Goal: Task Accomplishment & Management: Manage account settings

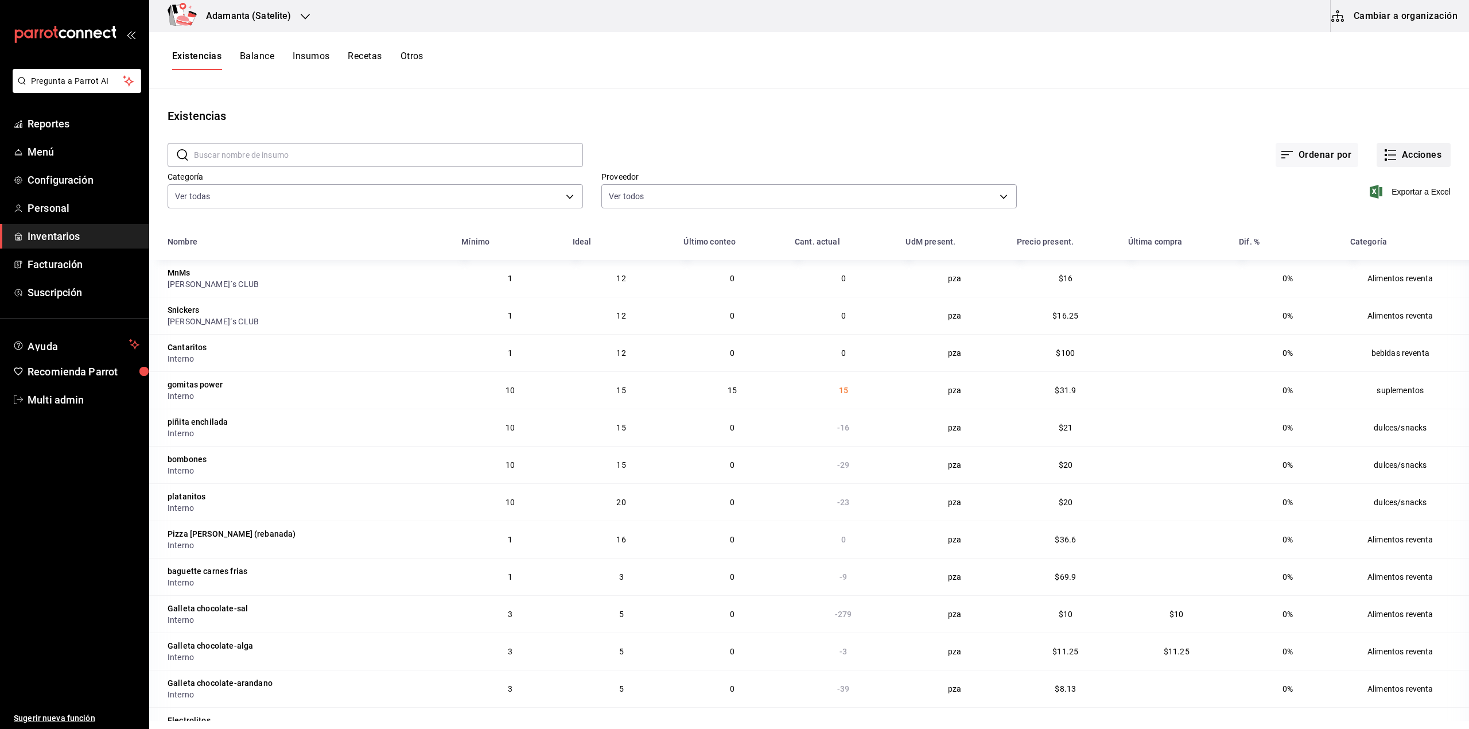
click at [1398, 156] on button "Acciones" at bounding box center [1413, 155] width 74 height 24
click at [1370, 220] on span "Compra" at bounding box center [1401, 217] width 96 height 12
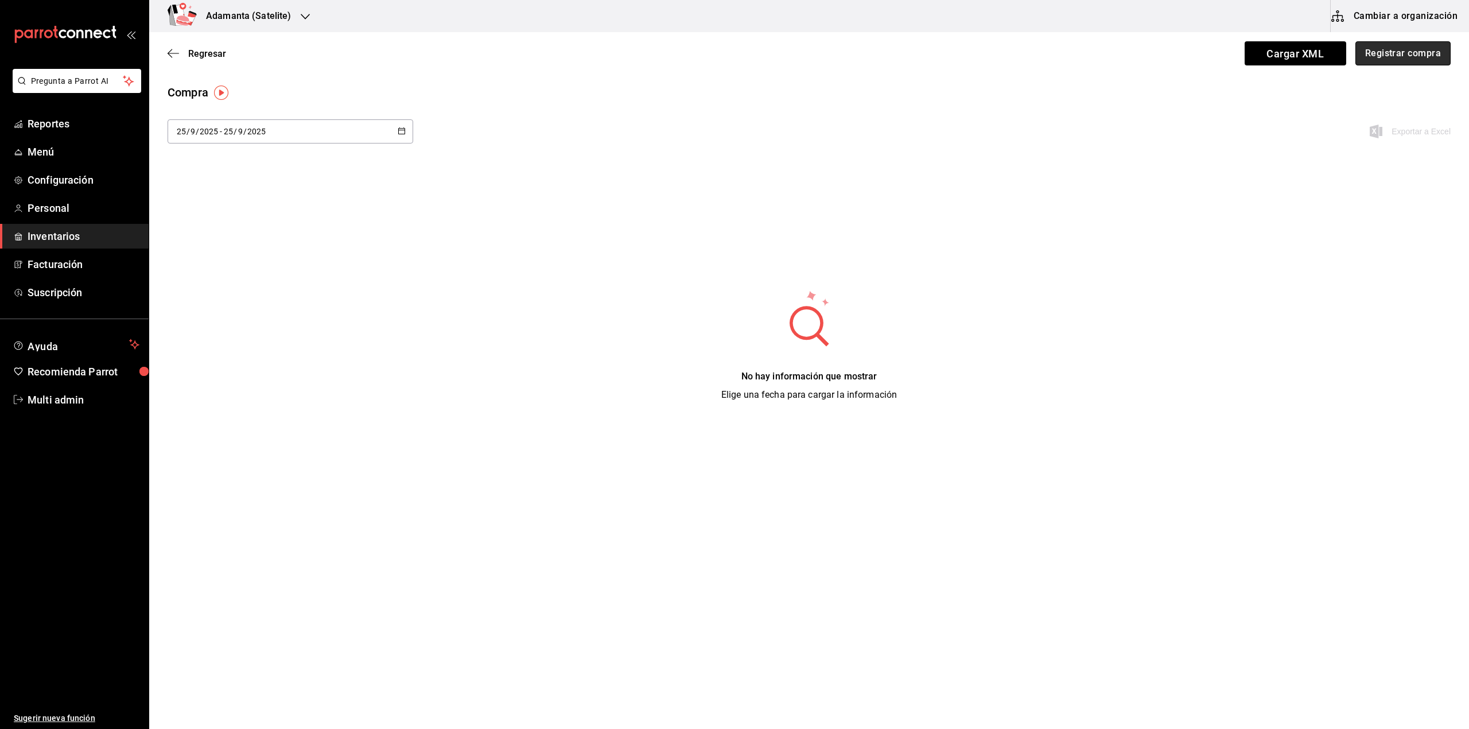
click at [1371, 59] on button "Registrar compra" at bounding box center [1402, 53] width 95 height 24
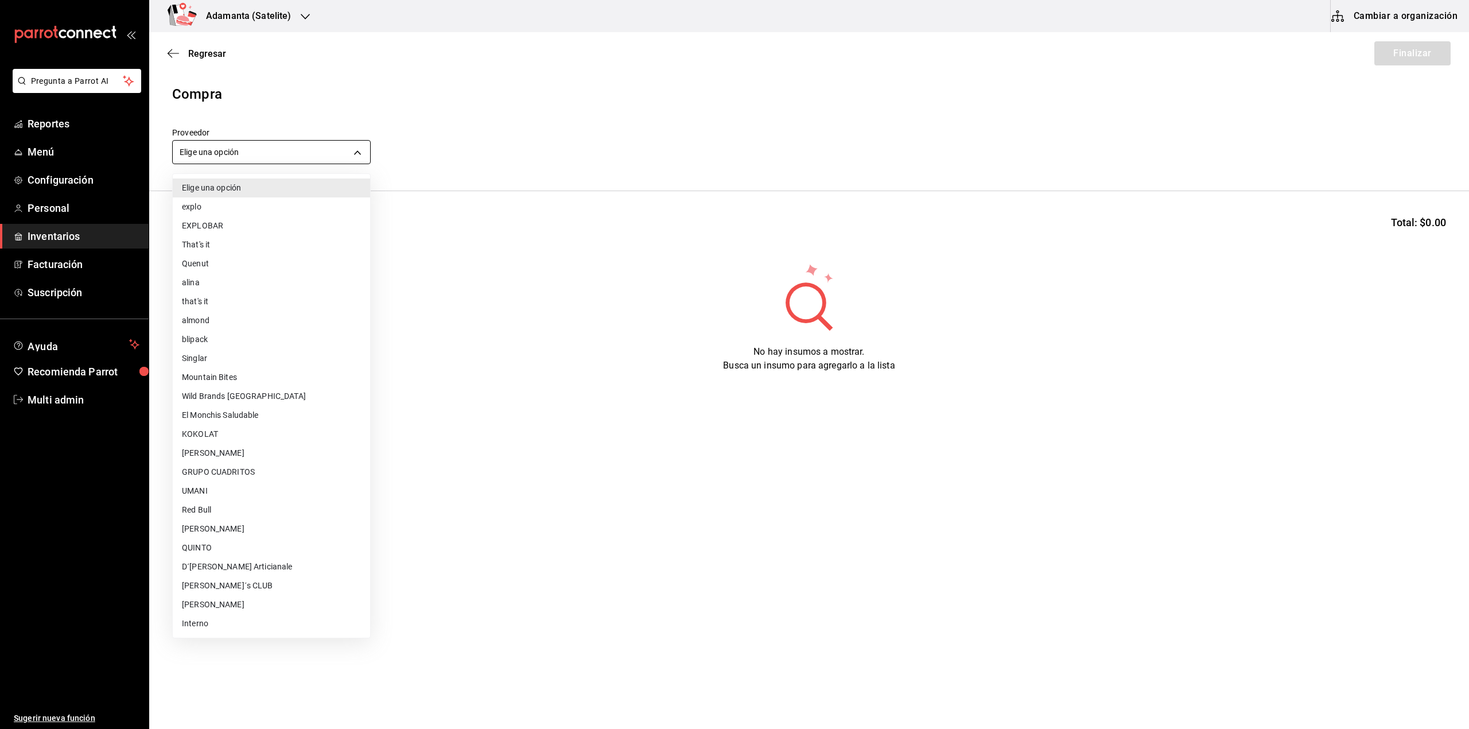
click at [239, 151] on body "Pregunta a Parrot AI Reportes Menú Configuración Personal Inventarios Facturaci…" at bounding box center [734, 332] width 1469 height 664
click at [214, 257] on li "Quenut" at bounding box center [271, 263] width 197 height 19
type input "f2c1697e-86d8-4c44-afcd-32d447482607"
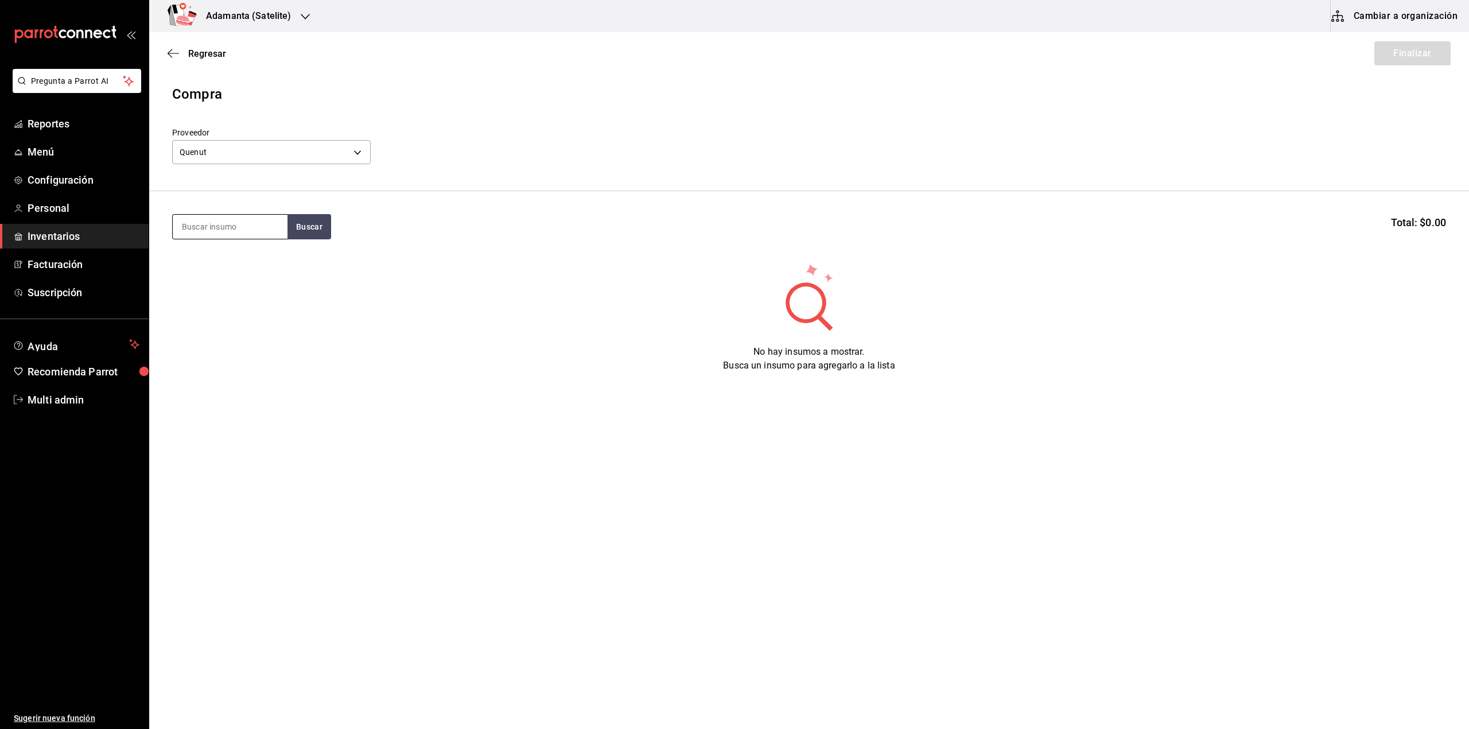
click at [216, 227] on input at bounding box center [230, 227] width 115 height 24
type input "m"
type input "elect"
click at [271, 309] on div "quenut electrolito unidad - Quenut" at bounding box center [230, 310] width 115 height 44
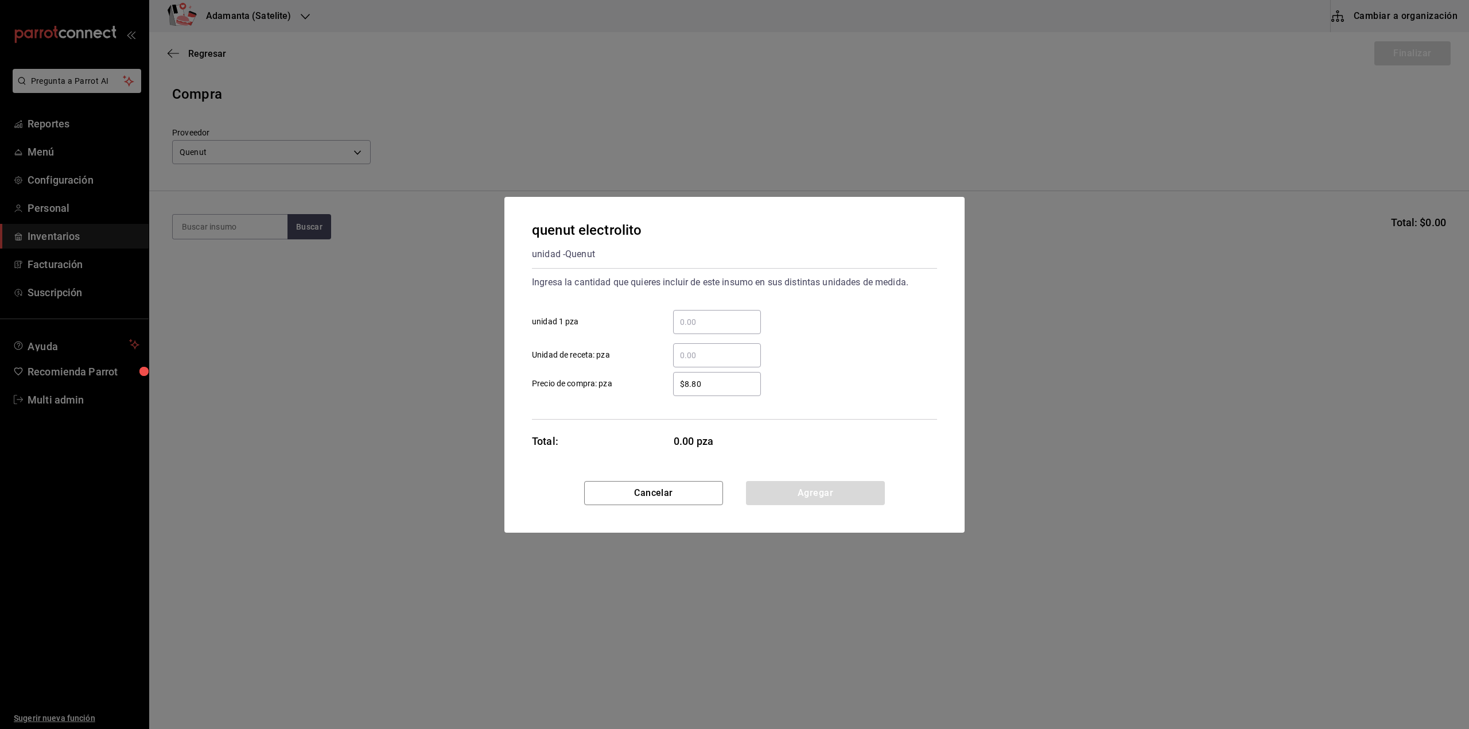
click at [691, 351] on input "​ Unidad de receta: pza" at bounding box center [717, 355] width 88 height 14
click at [691, 321] on input "​ unidad 1 pza" at bounding box center [717, 322] width 88 height 14
type input "300"
click at [777, 503] on button "Agregar" at bounding box center [815, 493] width 139 height 24
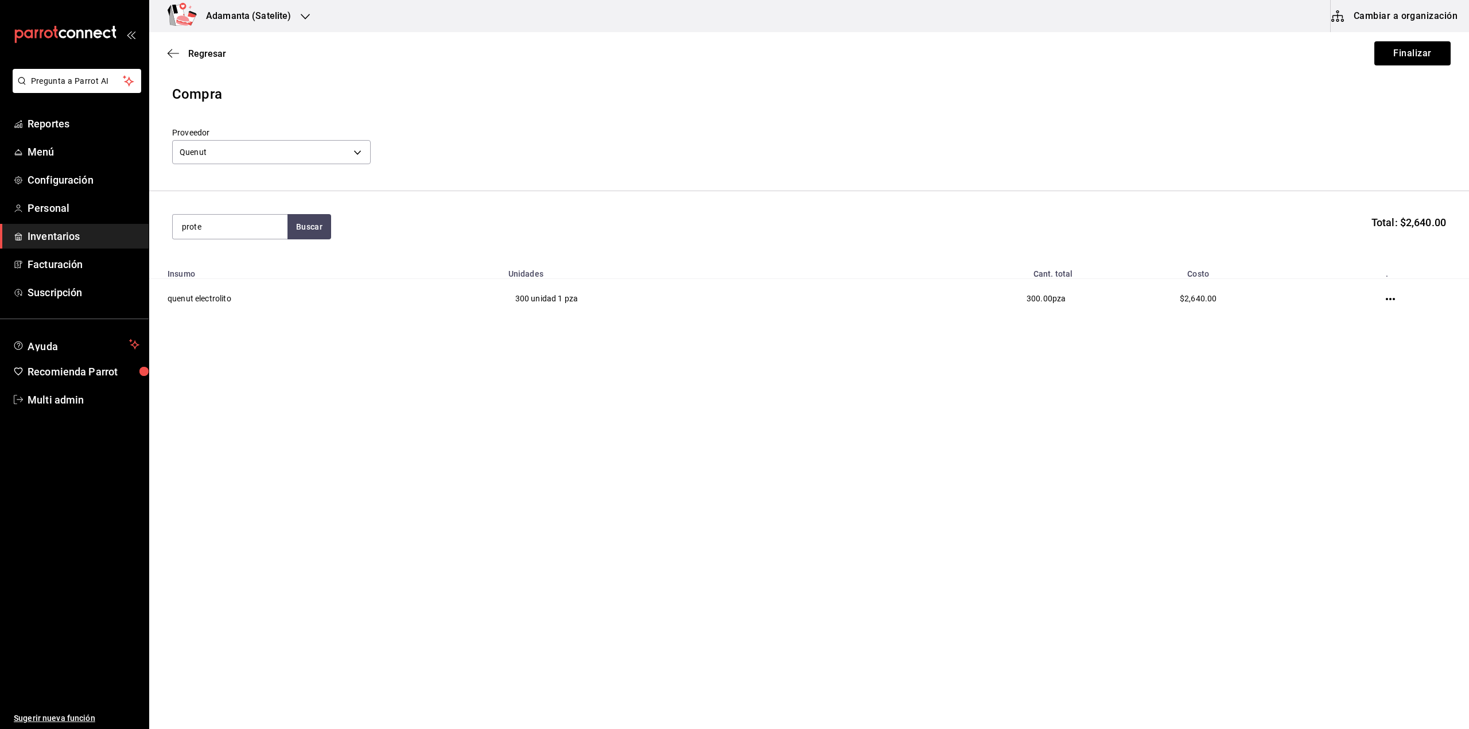
type input "prote"
click at [266, 335] on div "unidad - Quenut" at bounding box center [230, 331] width 96 height 12
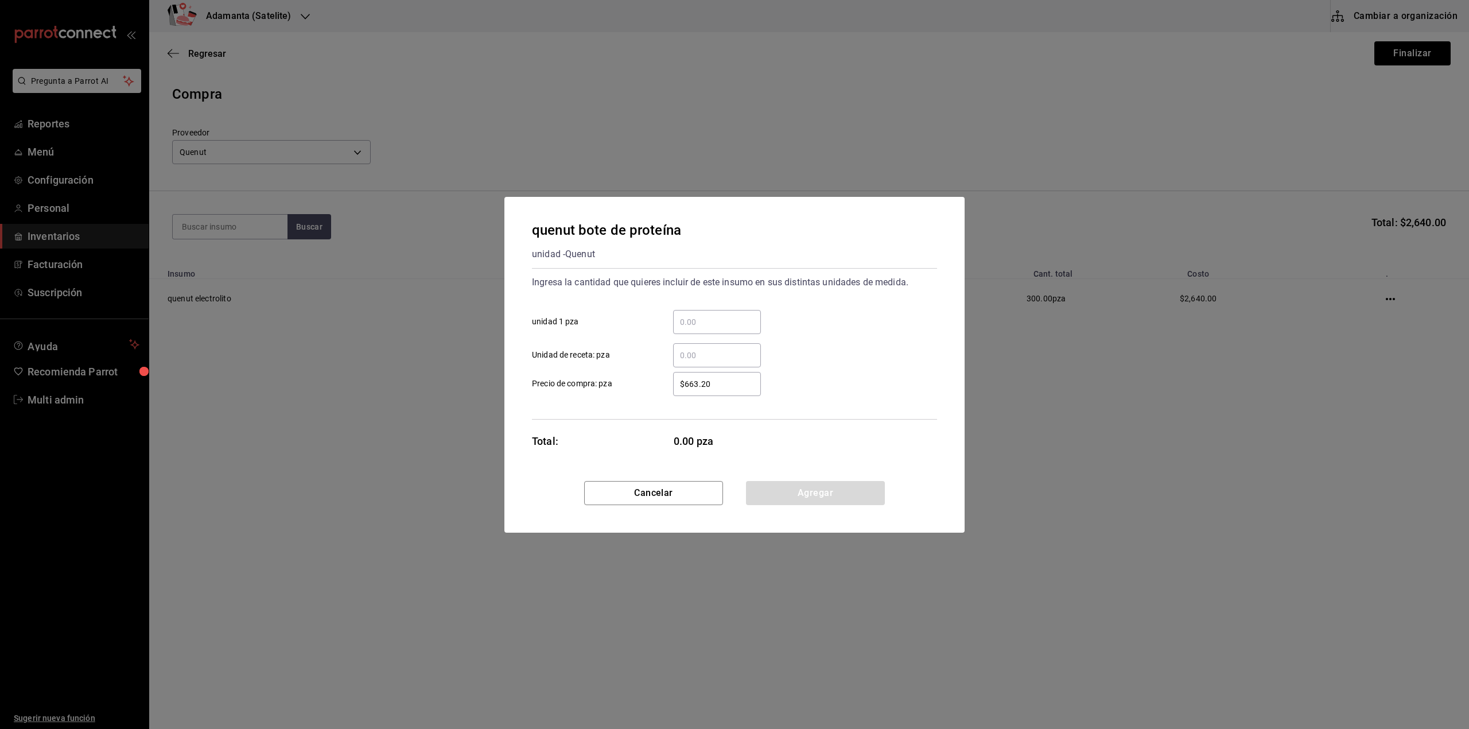
click at [721, 315] on input "​ unidad 1 pza" at bounding box center [717, 322] width 88 height 14
type input "1"
click at [859, 489] on button "Agregar" at bounding box center [815, 493] width 139 height 24
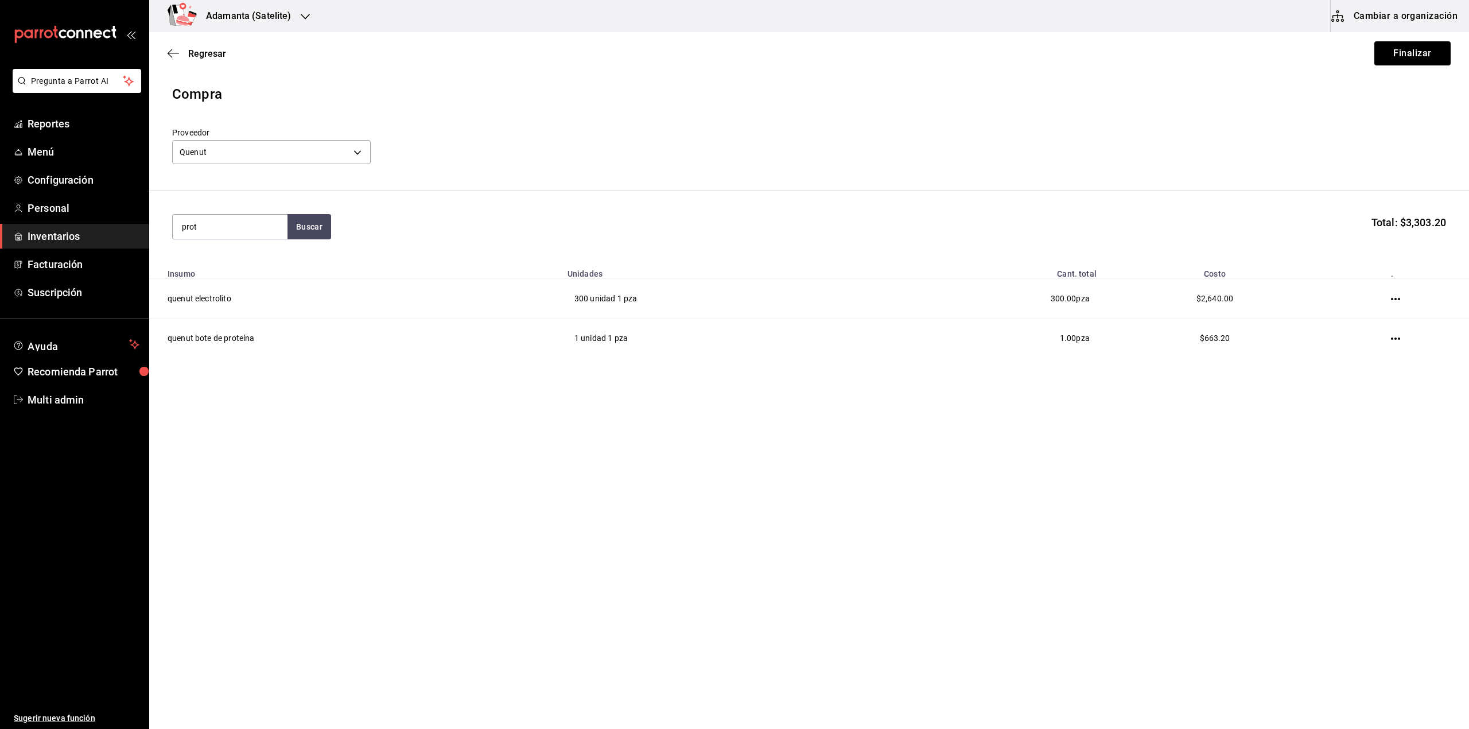
type input "prot"
click at [228, 278] on div "unidad - Quenut" at bounding box center [214, 273] width 65 height 12
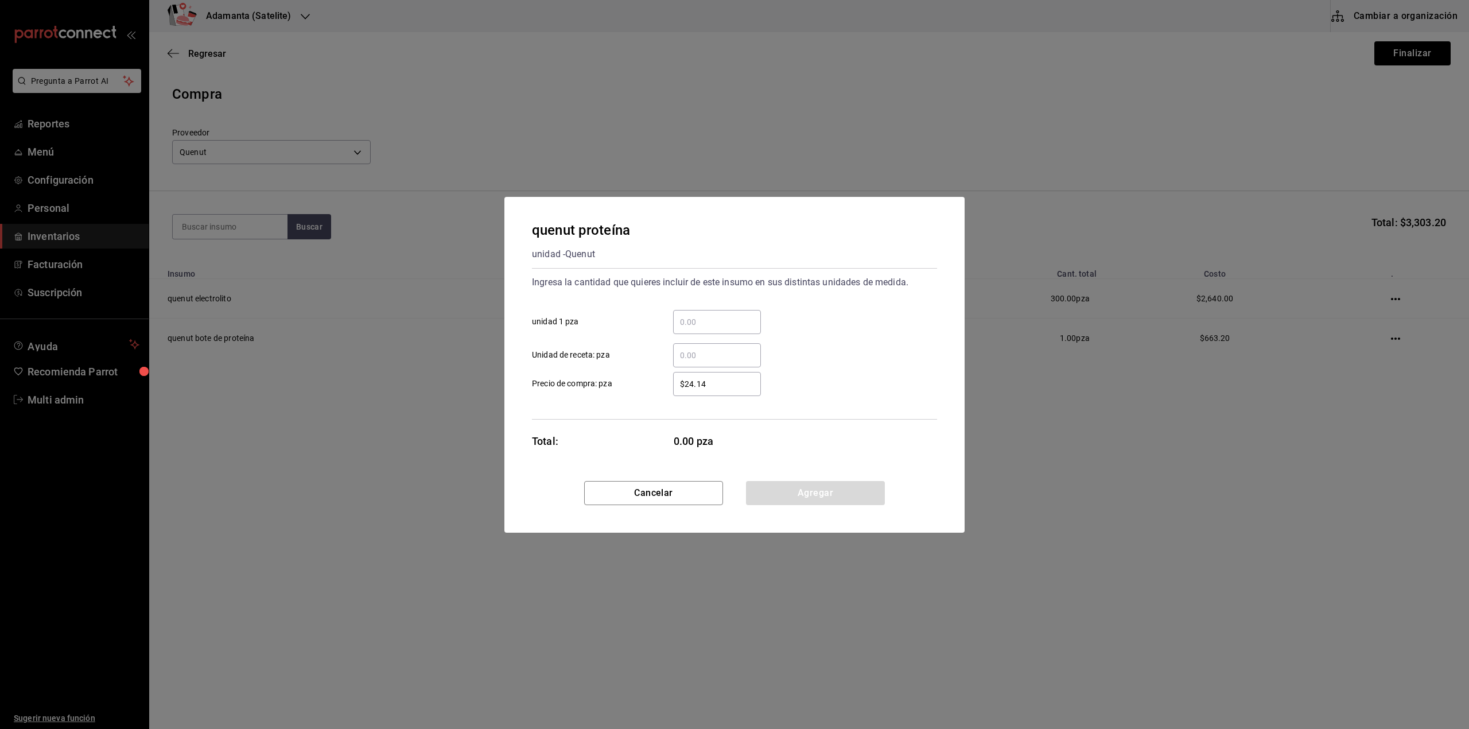
click at [716, 319] on input "​ unidad 1 pza" at bounding box center [717, 322] width 88 height 14
type input "6"
click at [869, 492] on button "Agregar" at bounding box center [815, 493] width 139 height 24
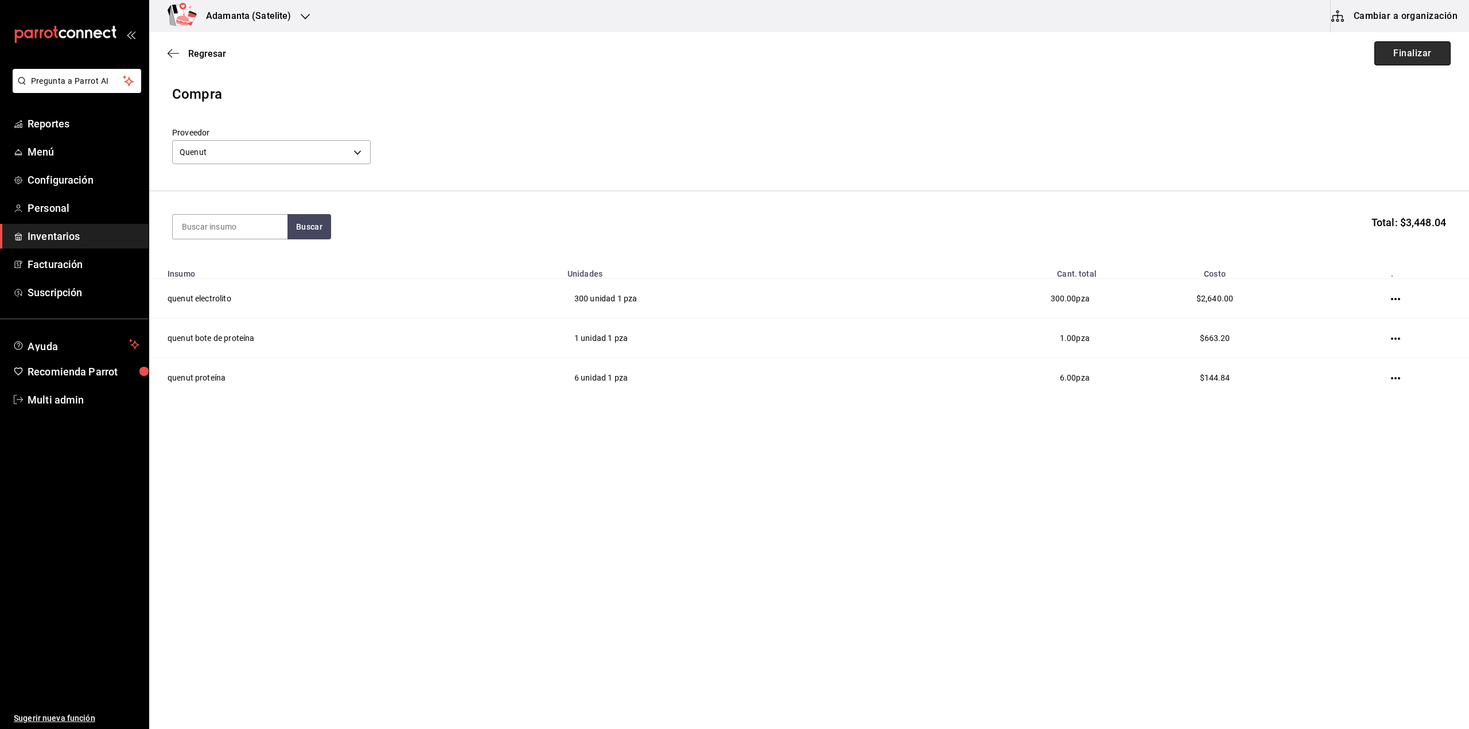
click at [1401, 53] on button "Finalizar" at bounding box center [1412, 53] width 76 height 24
